Goal: Information Seeking & Learning: Learn about a topic

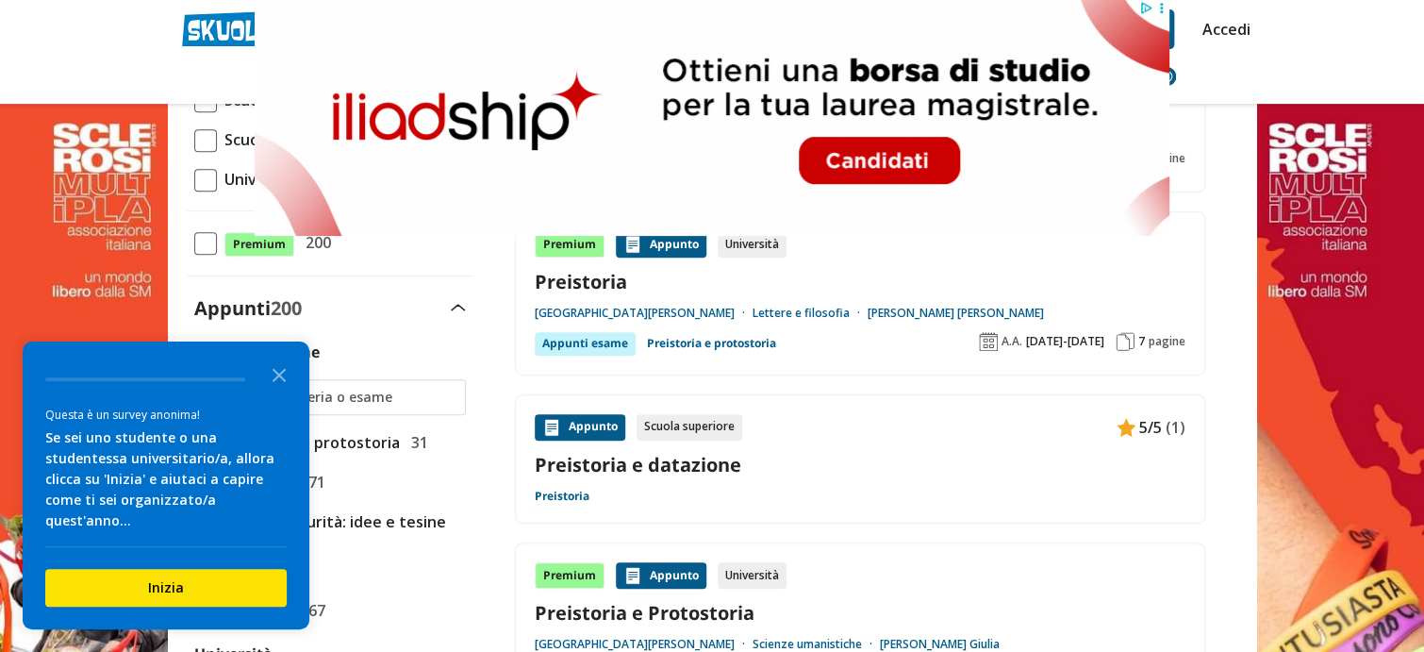
scroll to position [283, 0]
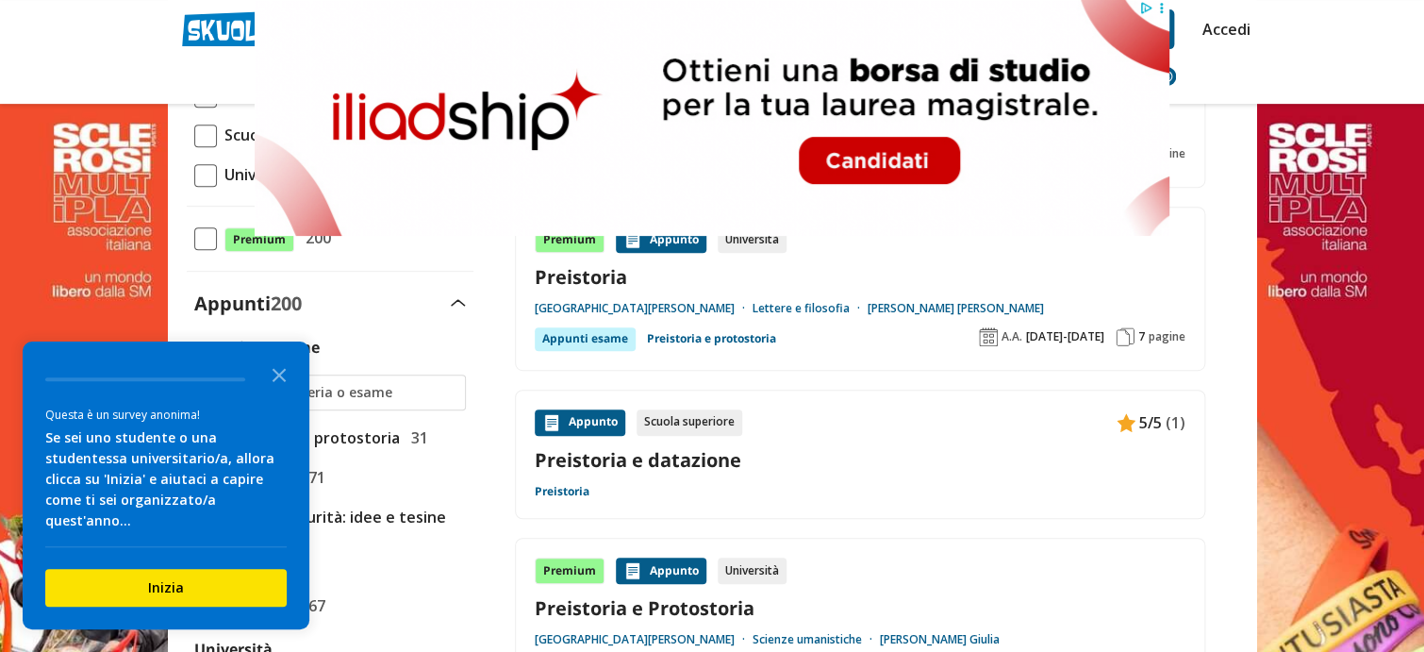
click at [683, 455] on link "Preistoria e datazione" at bounding box center [860, 459] width 651 height 25
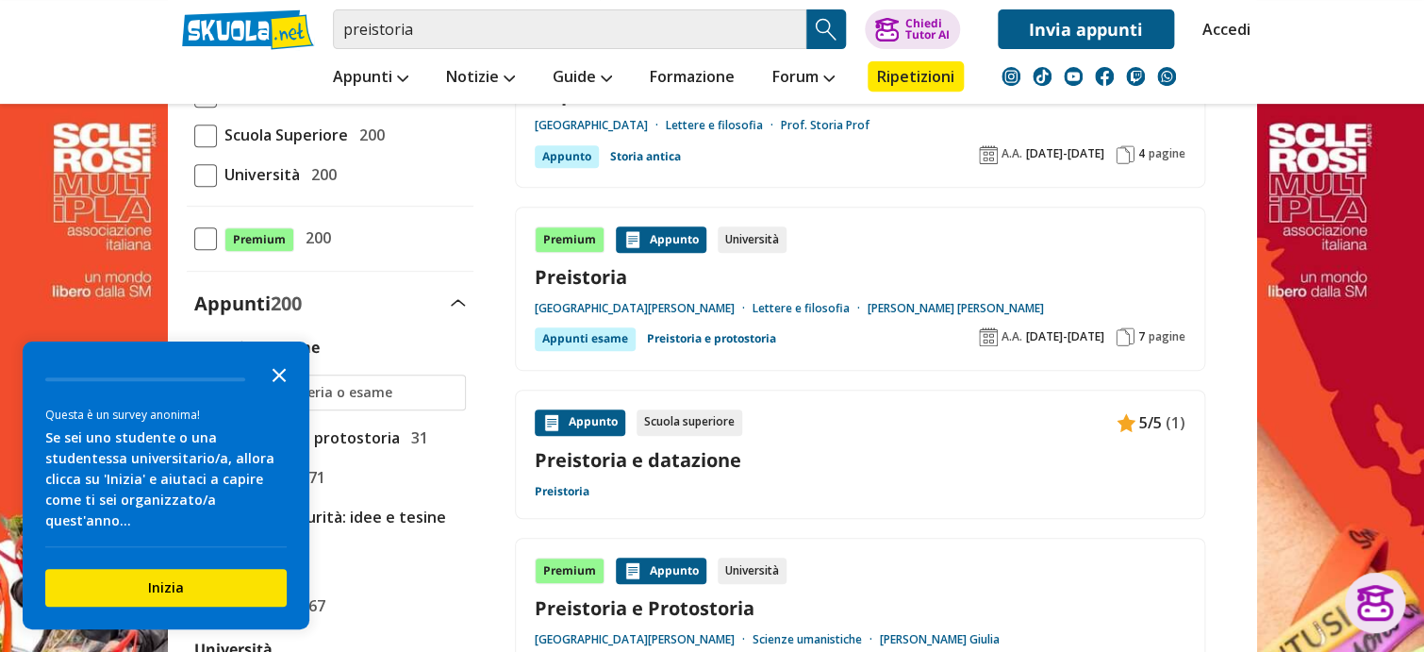
click at [281, 392] on icon "Close the survey" at bounding box center [279, 374] width 38 height 38
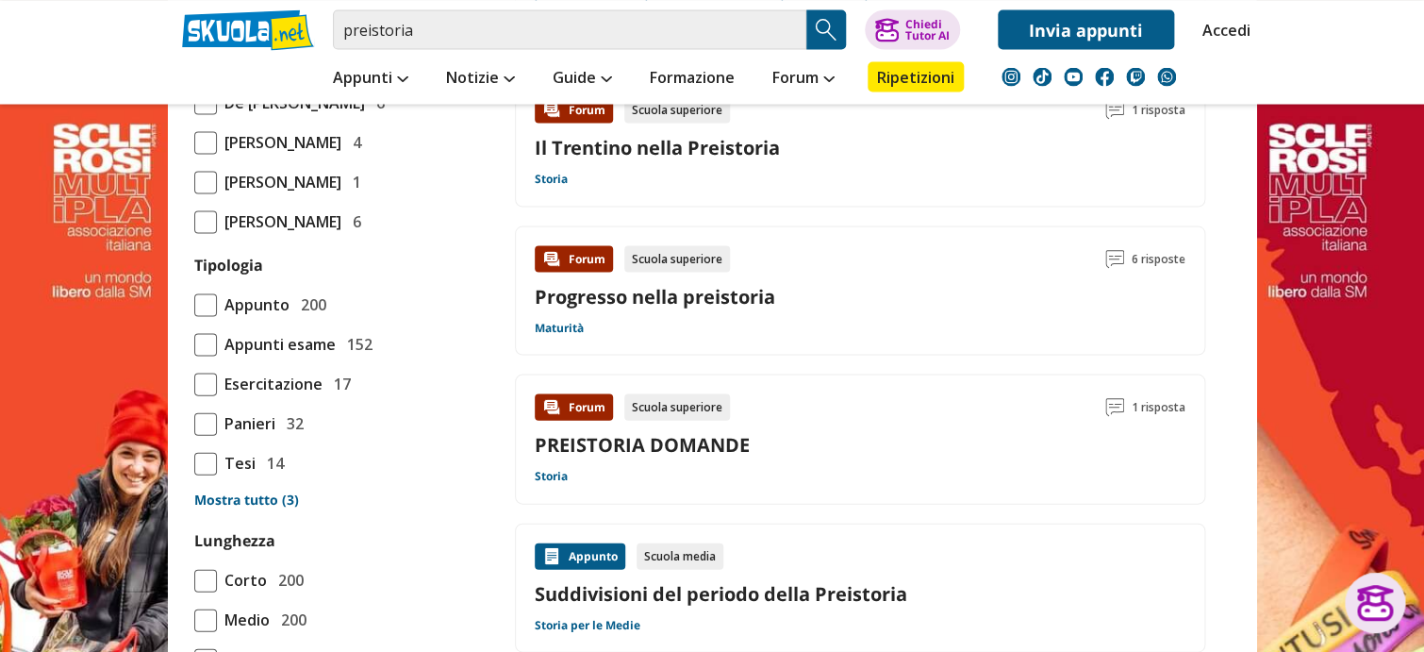
scroll to position [1509, 0]
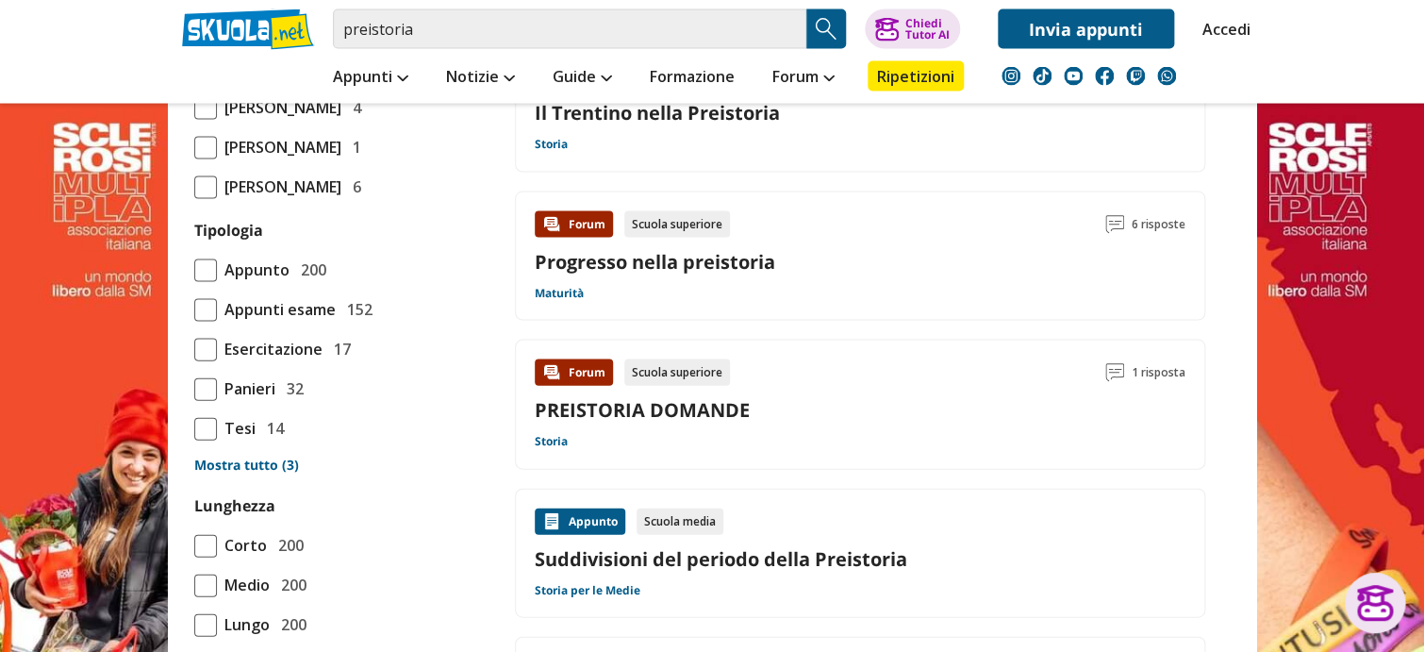
click at [669, 407] on link "PREISTORIA DOMANDE" at bounding box center [642, 409] width 215 height 25
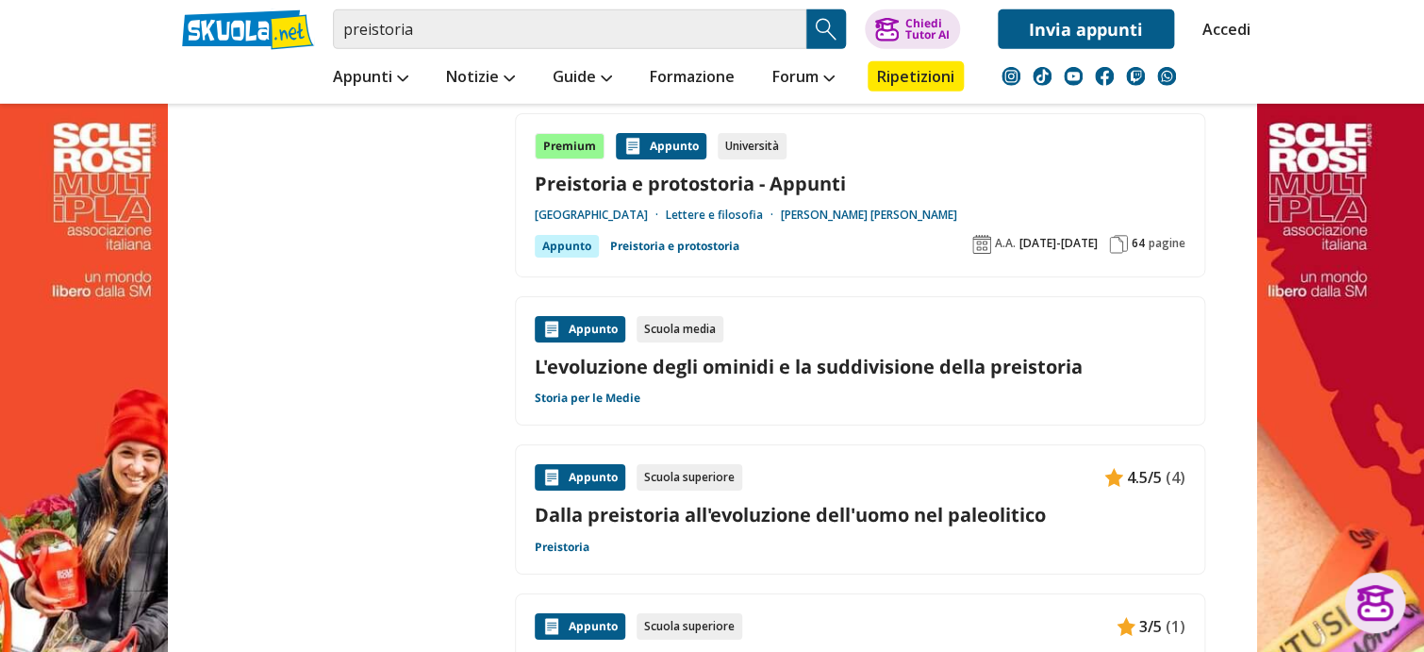
scroll to position [2546, 0]
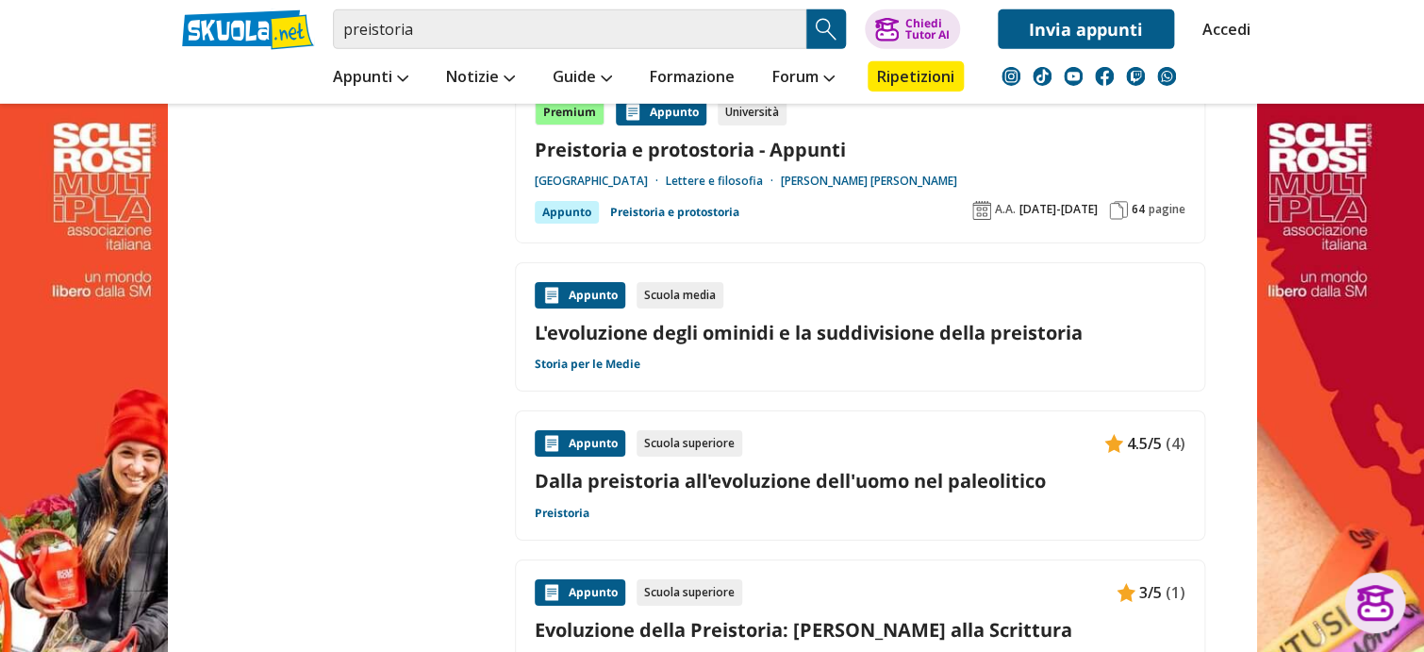
click at [837, 478] on link "Dalla preistoria all'evoluzione dell'uomo nel paleolitico" at bounding box center [860, 480] width 651 height 25
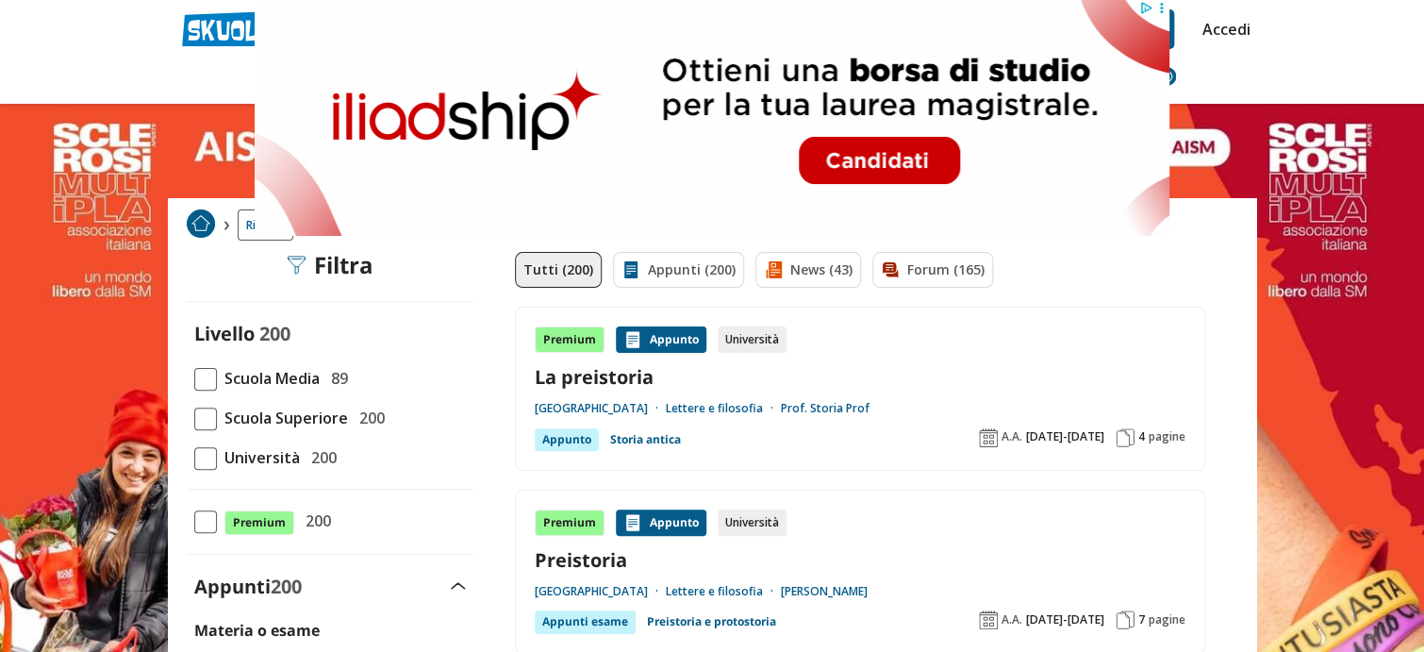
click at [207, 419] on span at bounding box center [205, 418] width 23 height 23
click at [194, 418] on input "Scuola Superiore 200" at bounding box center [194, 418] width 0 height 0
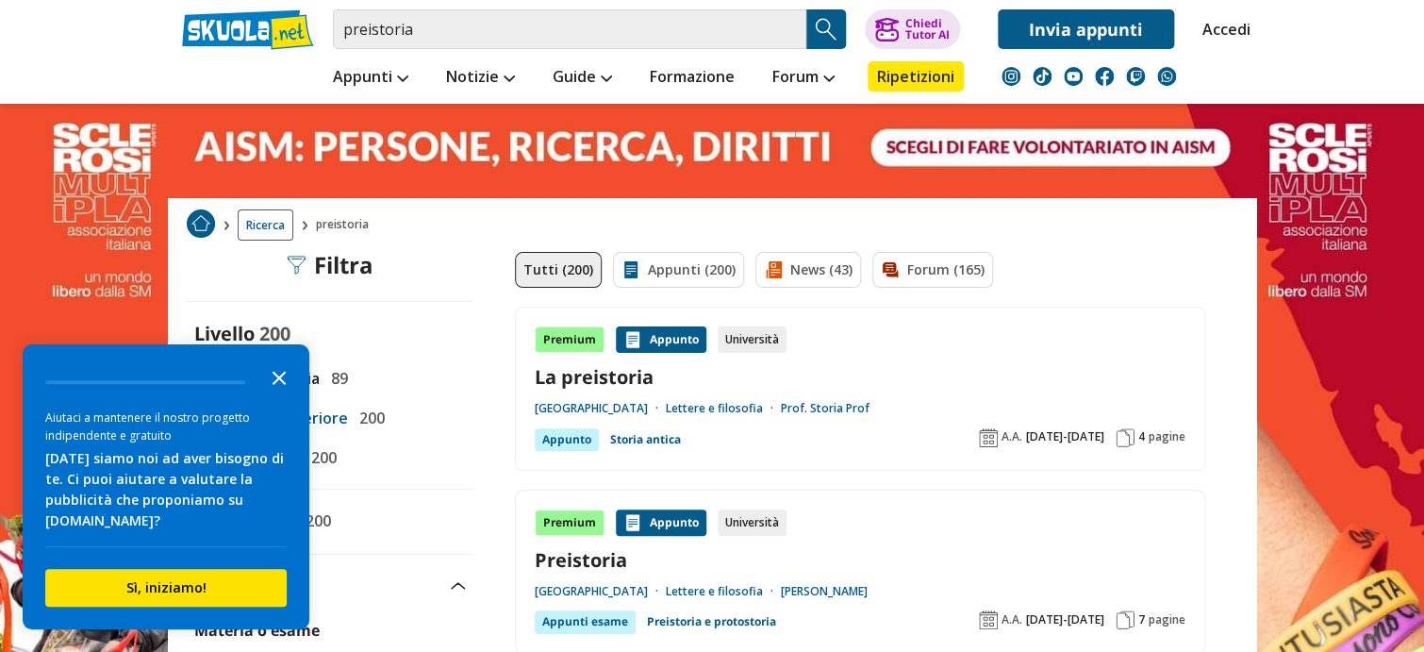
click at [283, 368] on icon "Close the survey" at bounding box center [279, 376] width 38 height 38
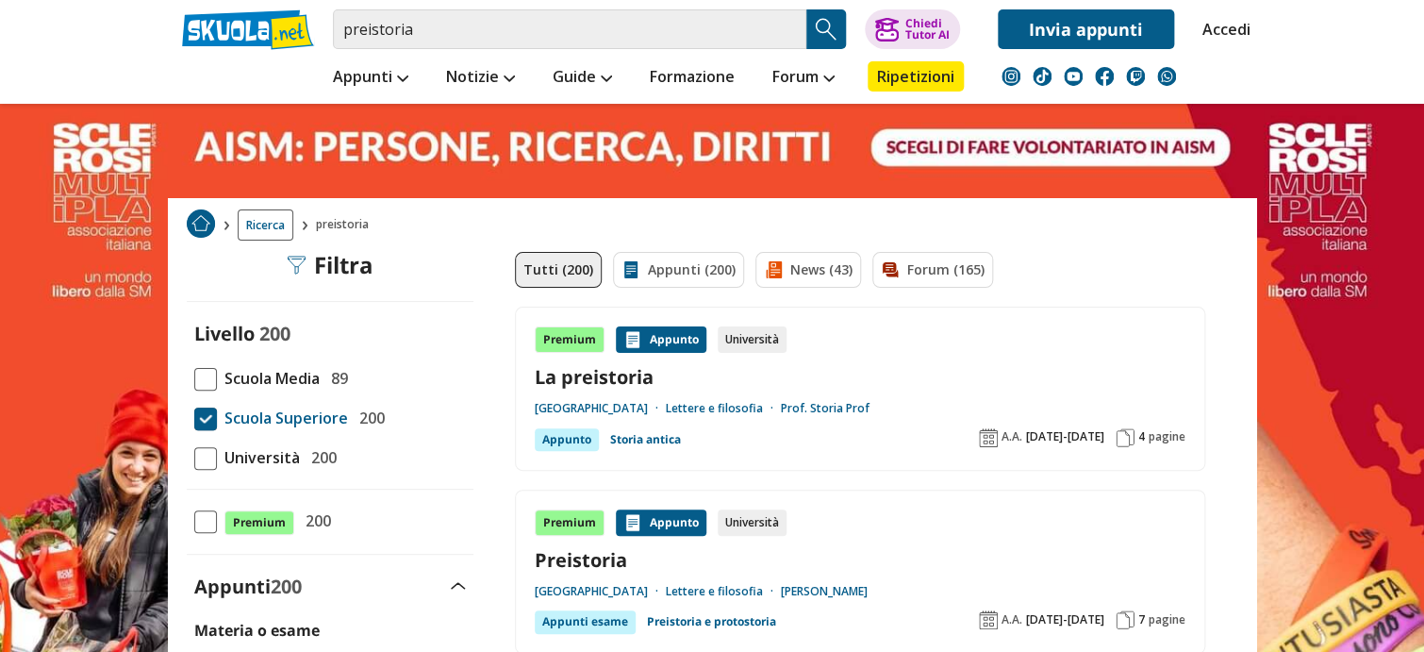
click at [339, 263] on div "Filtra 0" at bounding box center [331, 265] width 86 height 26
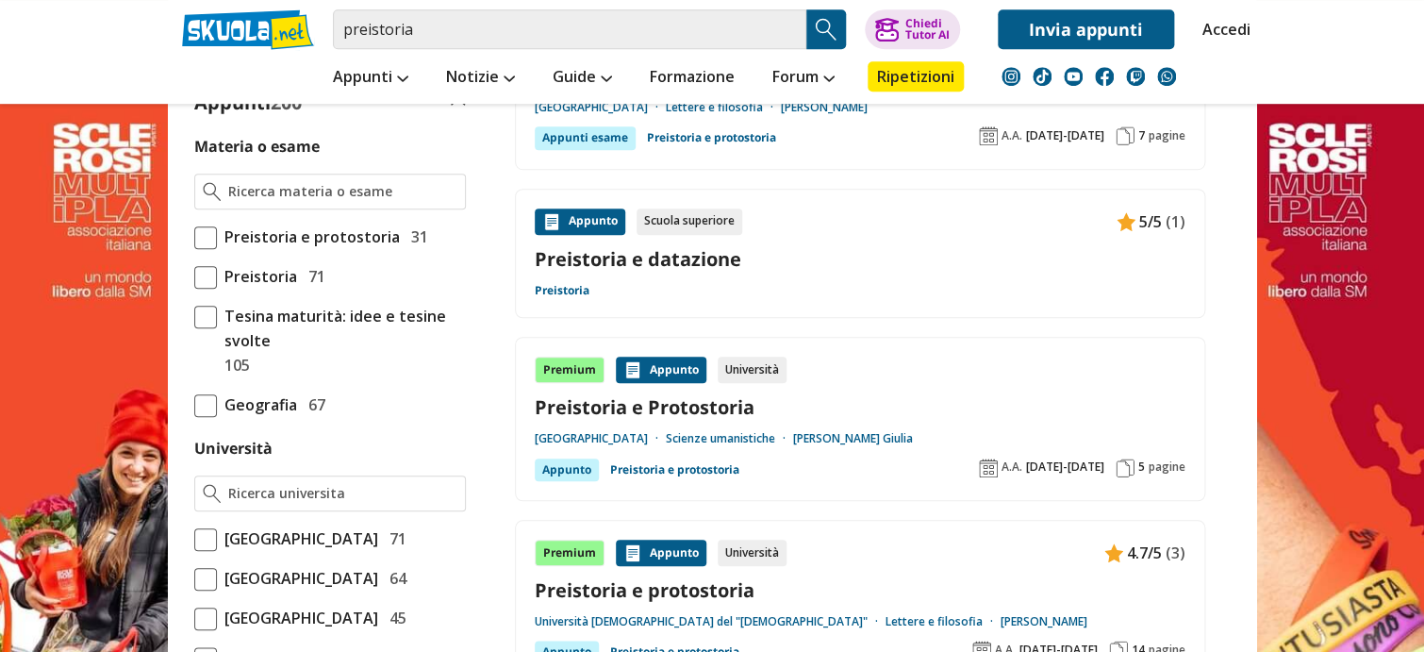
scroll to position [471, 0]
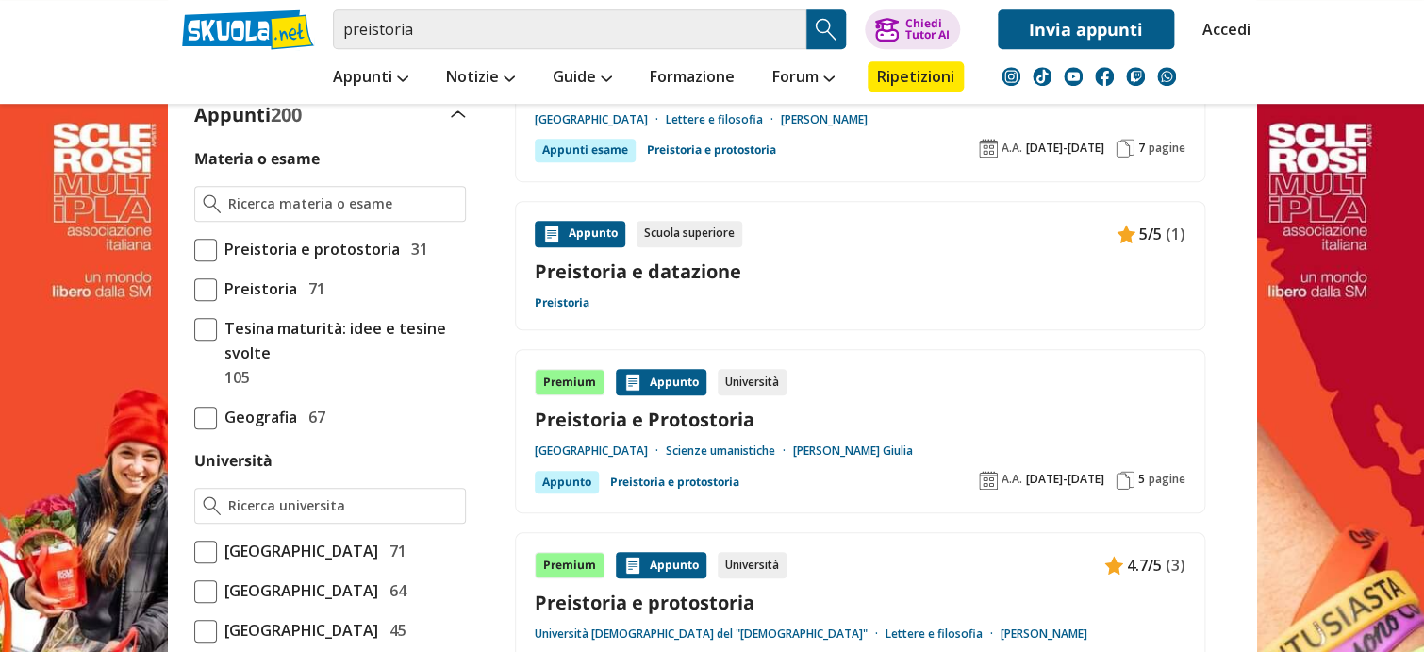
click at [215, 288] on span at bounding box center [205, 289] width 23 height 23
click at [194, 289] on input "Preistoria 71" at bounding box center [194, 289] width 0 height 0
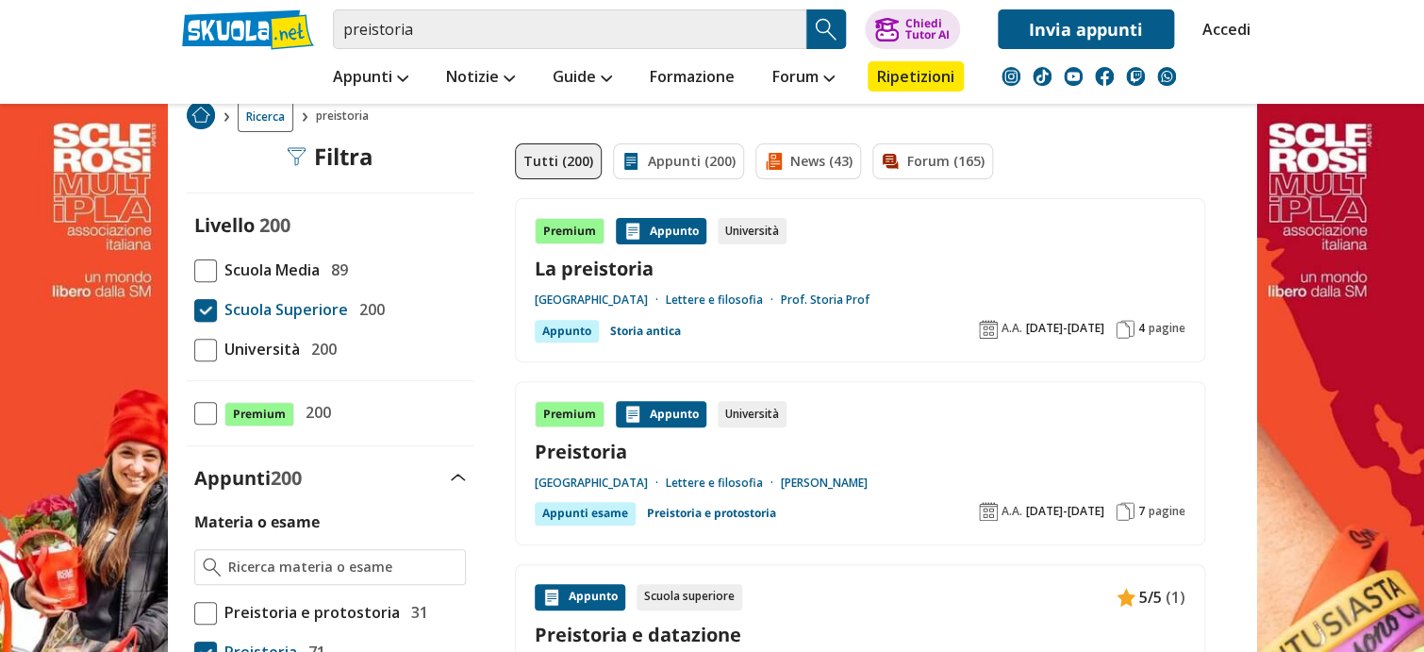
scroll to position [94, 0]
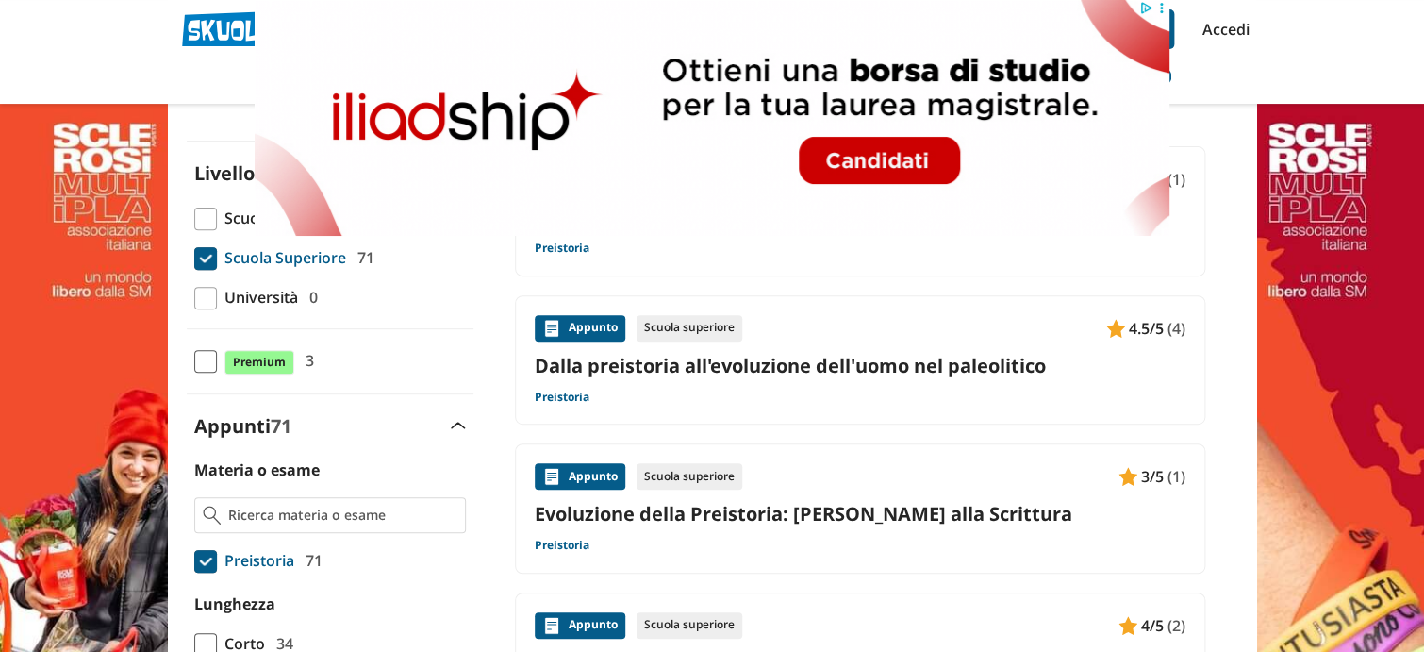
scroll to position [189, 0]
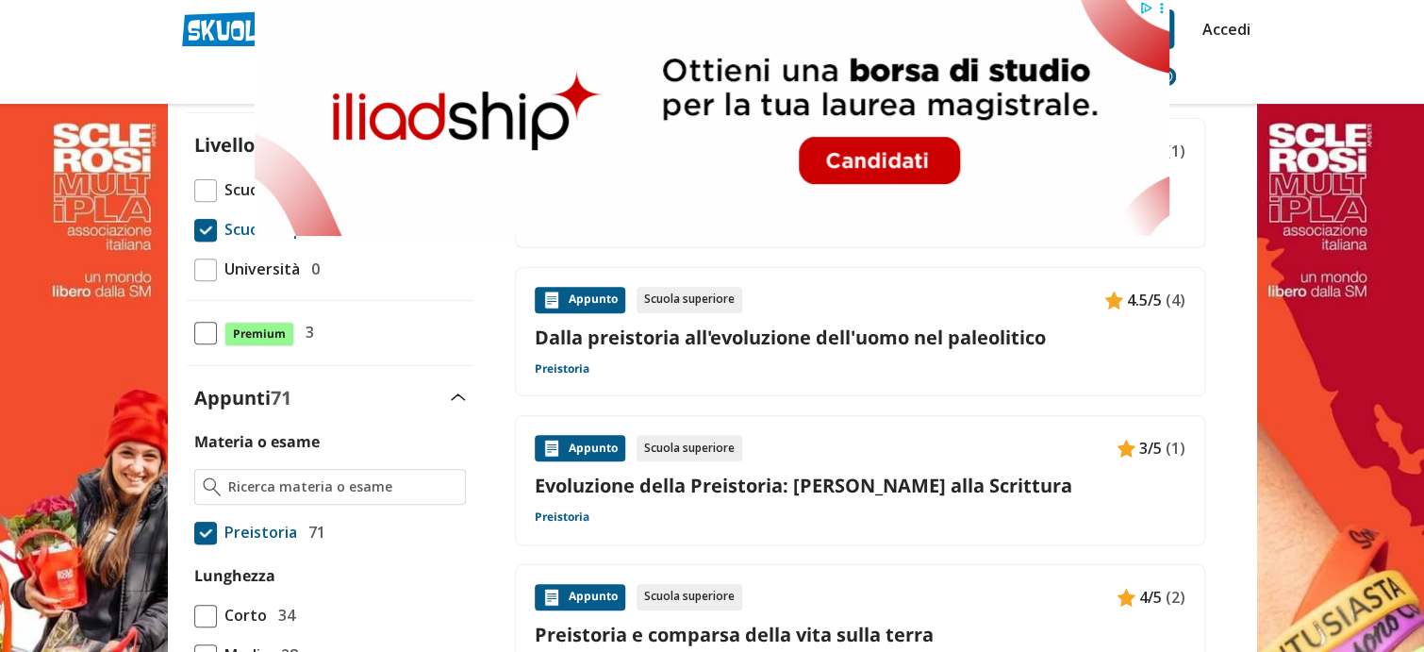
click at [717, 476] on link "Evoluzione della Preistoria: [PERSON_NAME] alla Scrittura" at bounding box center [860, 484] width 651 height 25
